Goal: Navigation & Orientation: Find specific page/section

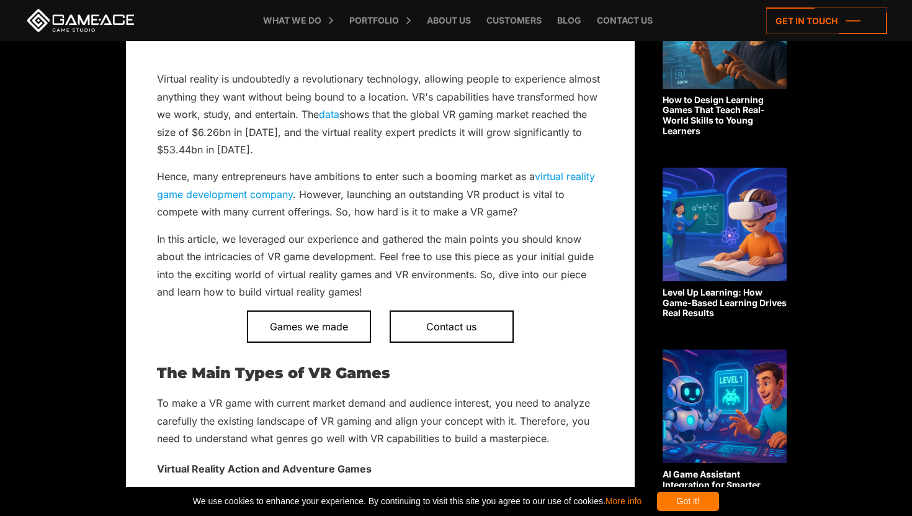
scroll to position [396, 0]
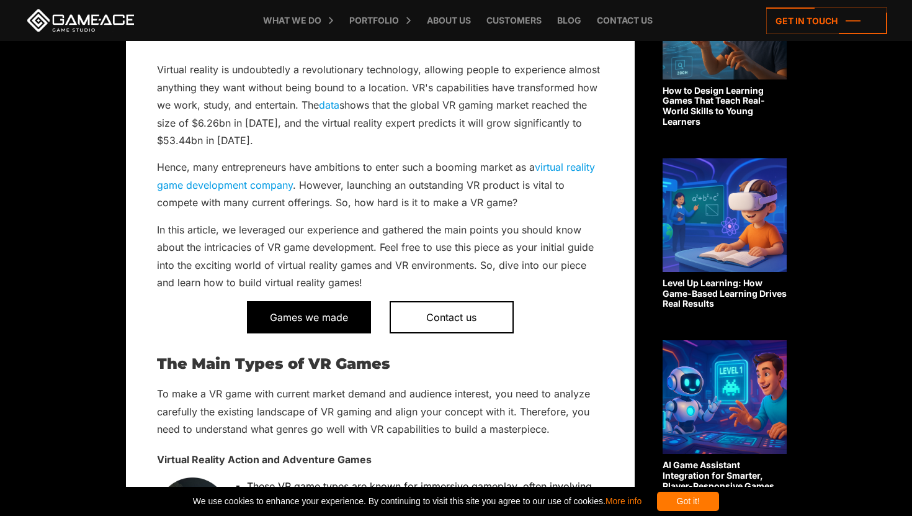
click at [309, 315] on span "Games we made" at bounding box center [309, 317] width 124 height 32
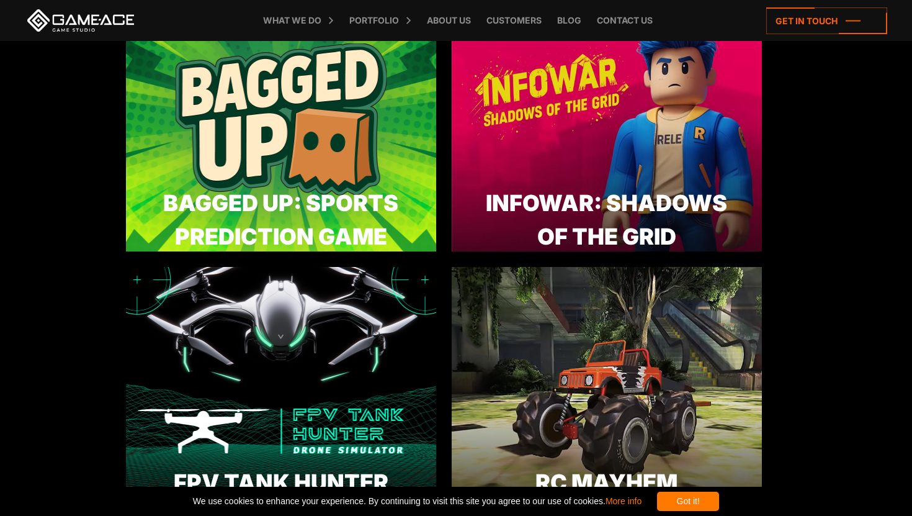
scroll to position [694, 0]
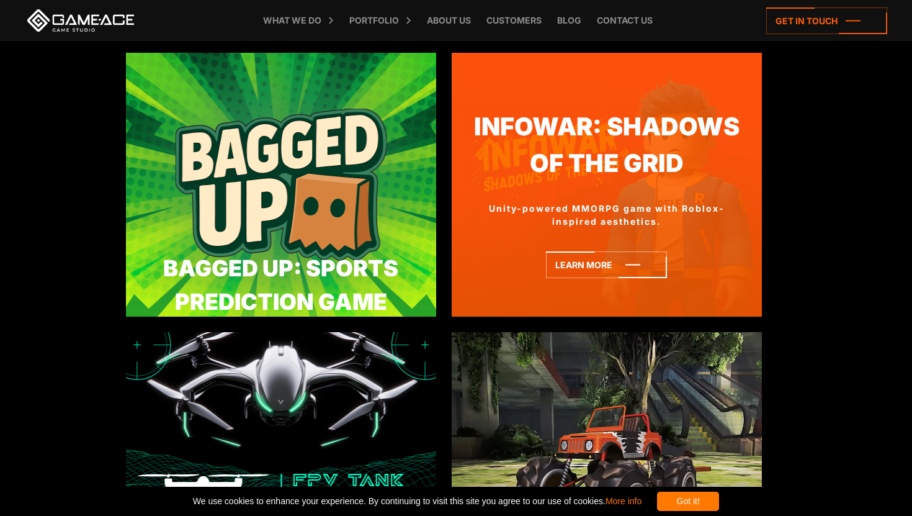
scroll to position [622, 0]
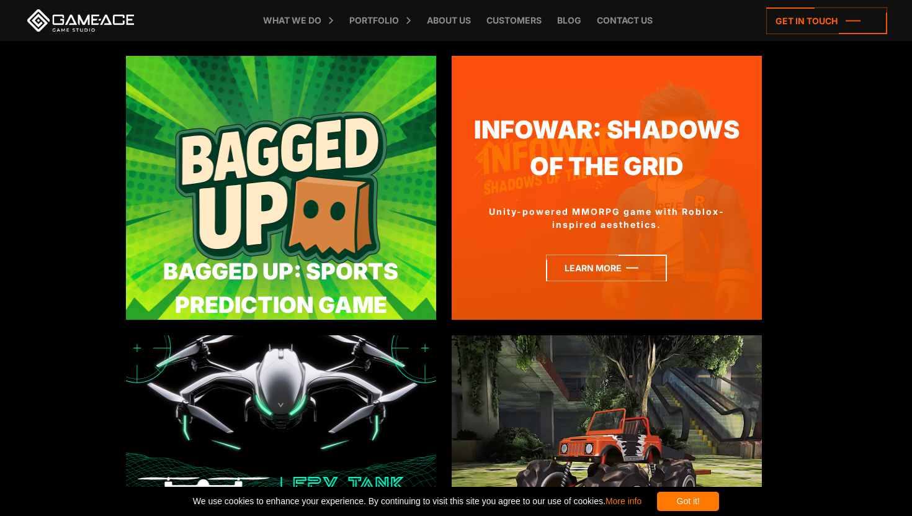
click at [637, 265] on icon at bounding box center [606, 267] width 121 height 27
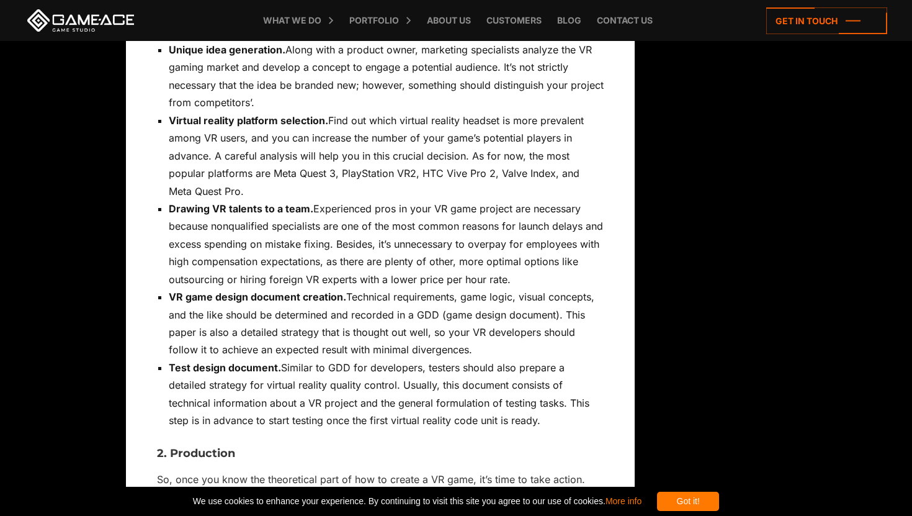
scroll to position [4955, 0]
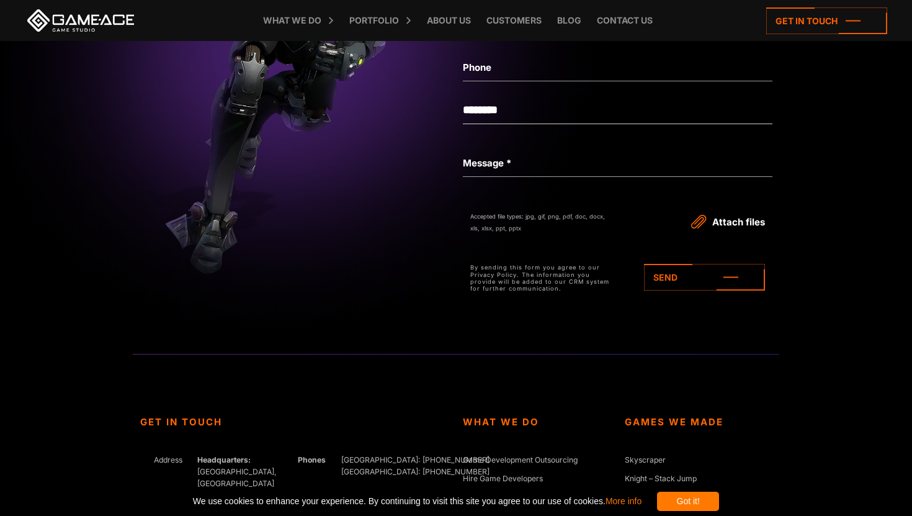
scroll to position [3504, 0]
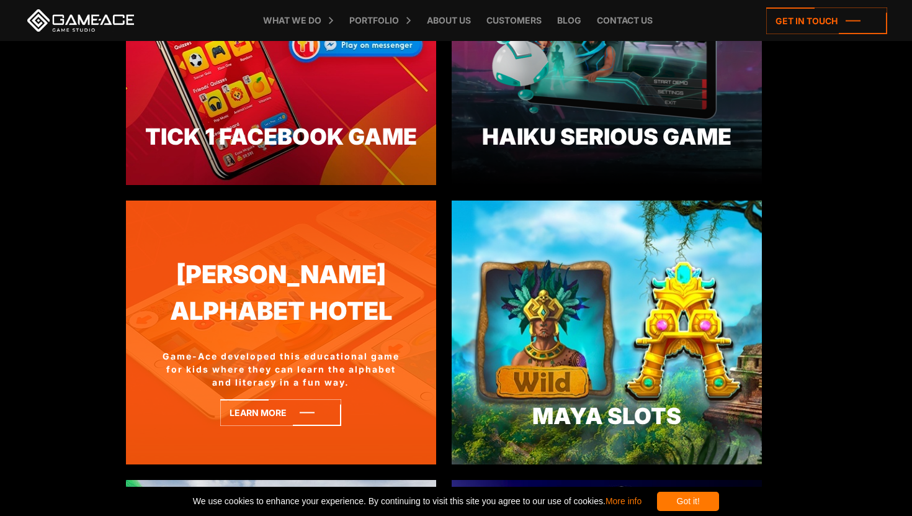
scroll to position [2981, 0]
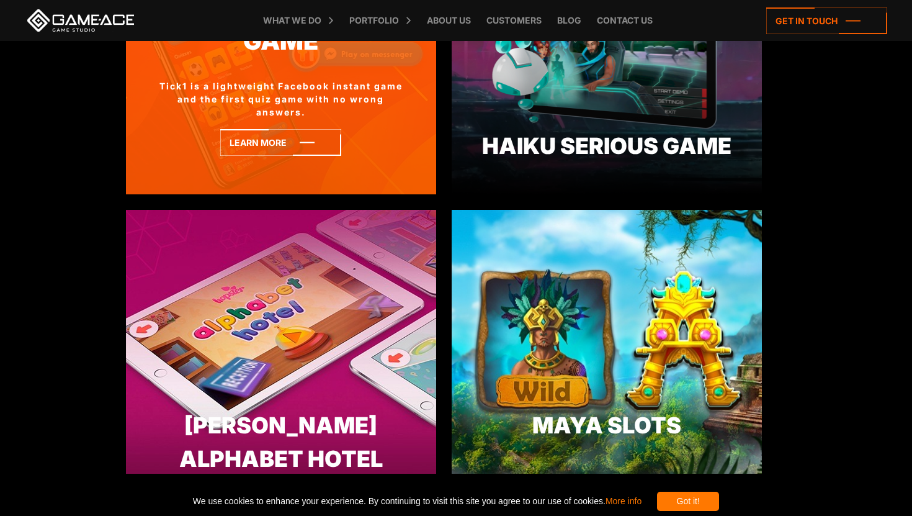
click at [373, 144] on div "Learn more" at bounding box center [281, 142] width 310 height 27
click at [331, 142] on icon at bounding box center [280, 142] width 121 height 27
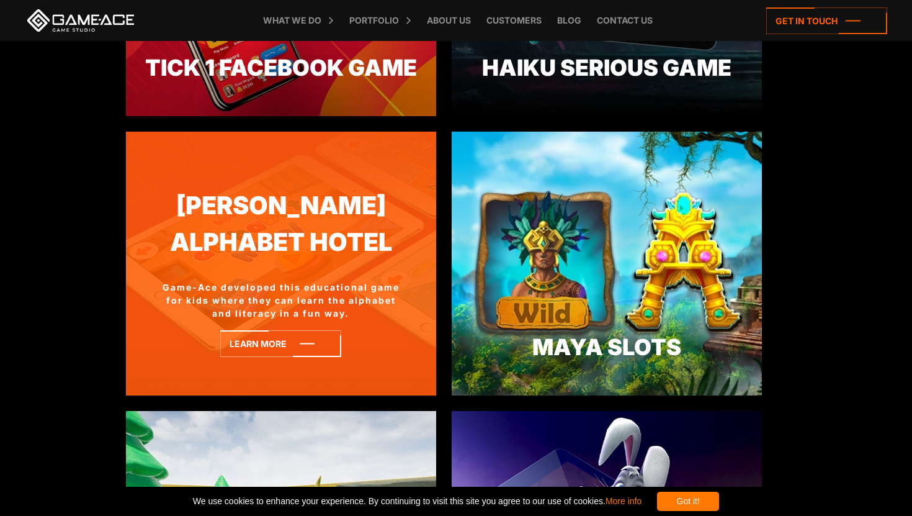
scroll to position [3106, 0]
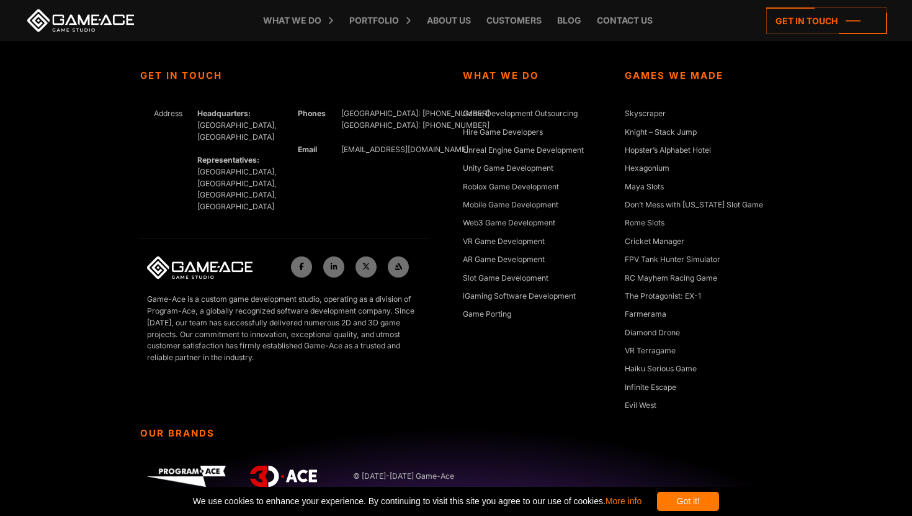
scroll to position [3305, 0]
